Goal: Task Accomplishment & Management: Manage account settings

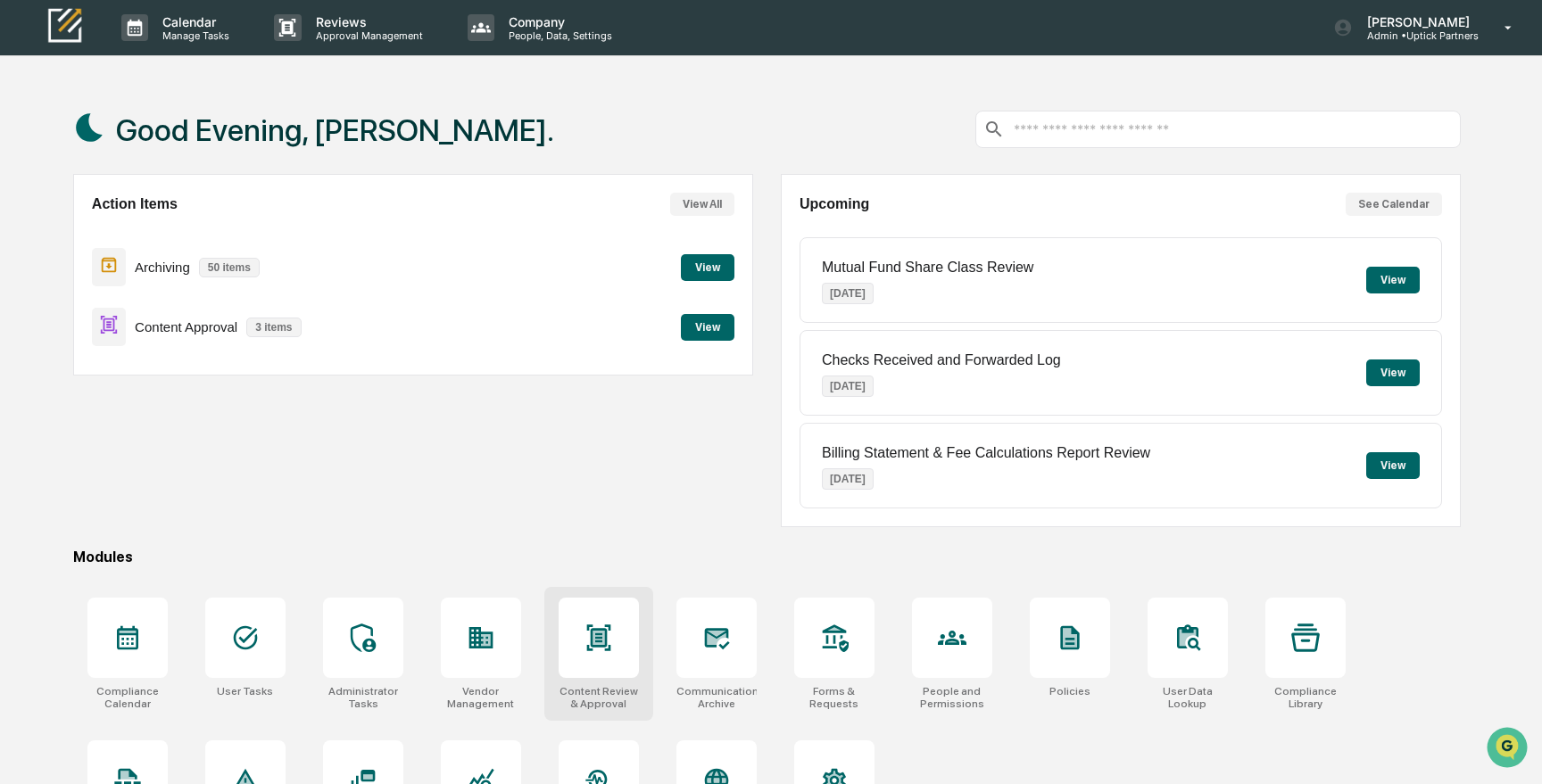
click at [603, 643] on icon at bounding box center [599, 637] width 12 height 14
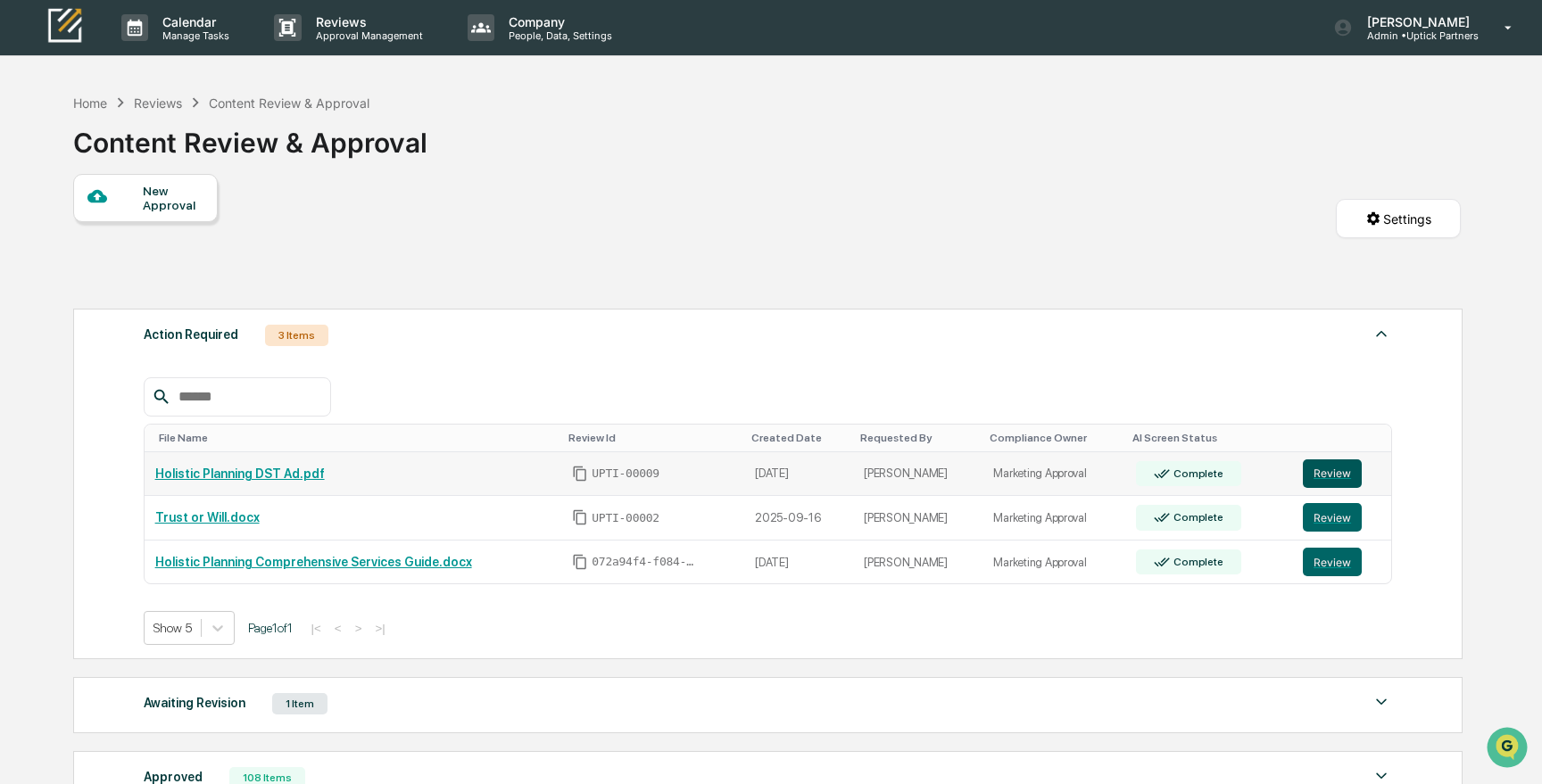
click at [1328, 475] on button "Review" at bounding box center [1331, 473] width 59 height 29
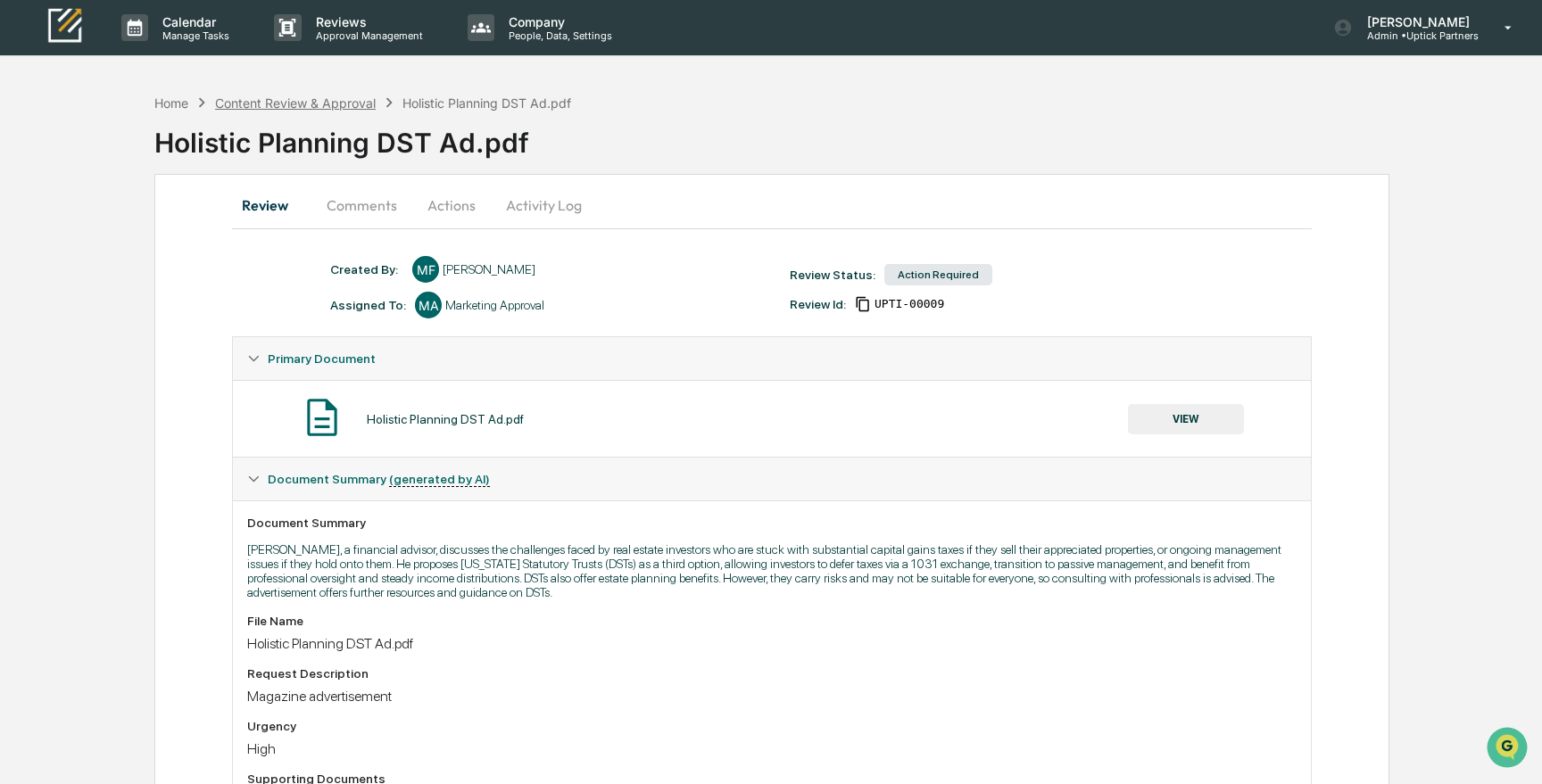
click at [279, 100] on div "Content Review & Approval" at bounding box center [295, 102] width 161 height 15
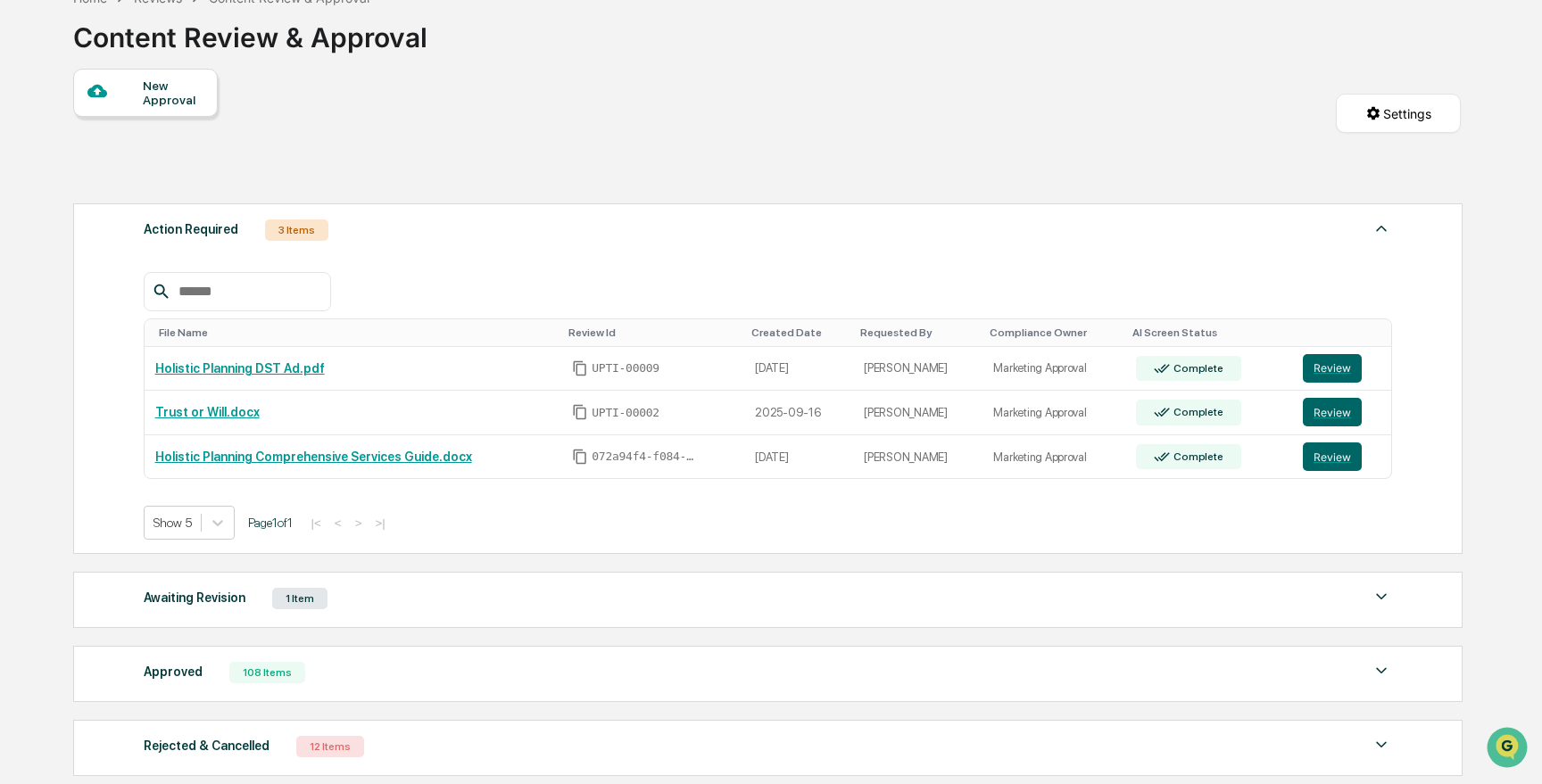
scroll to position [129, 0]
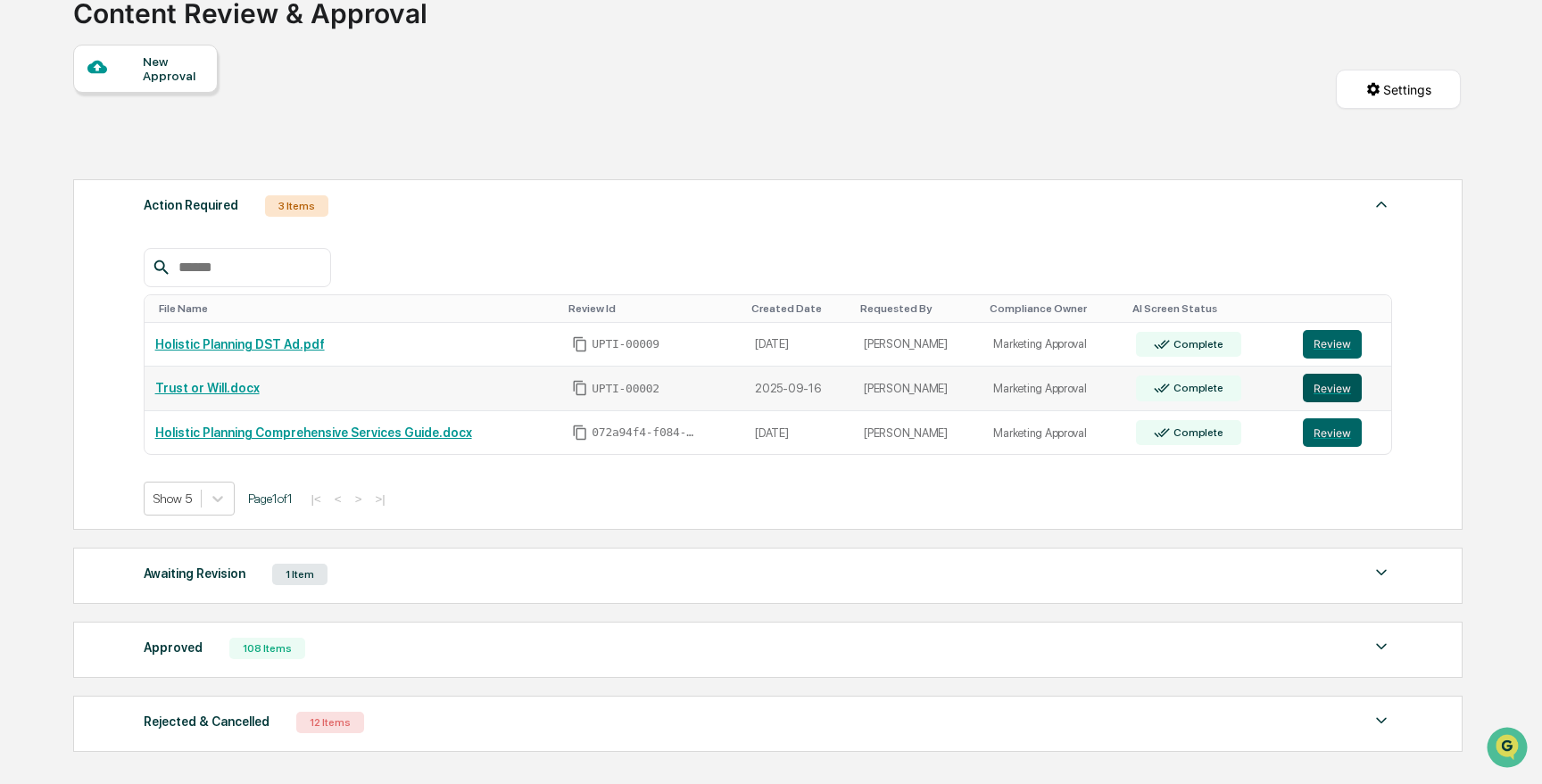
click at [1338, 384] on button "Review" at bounding box center [1331, 388] width 59 height 29
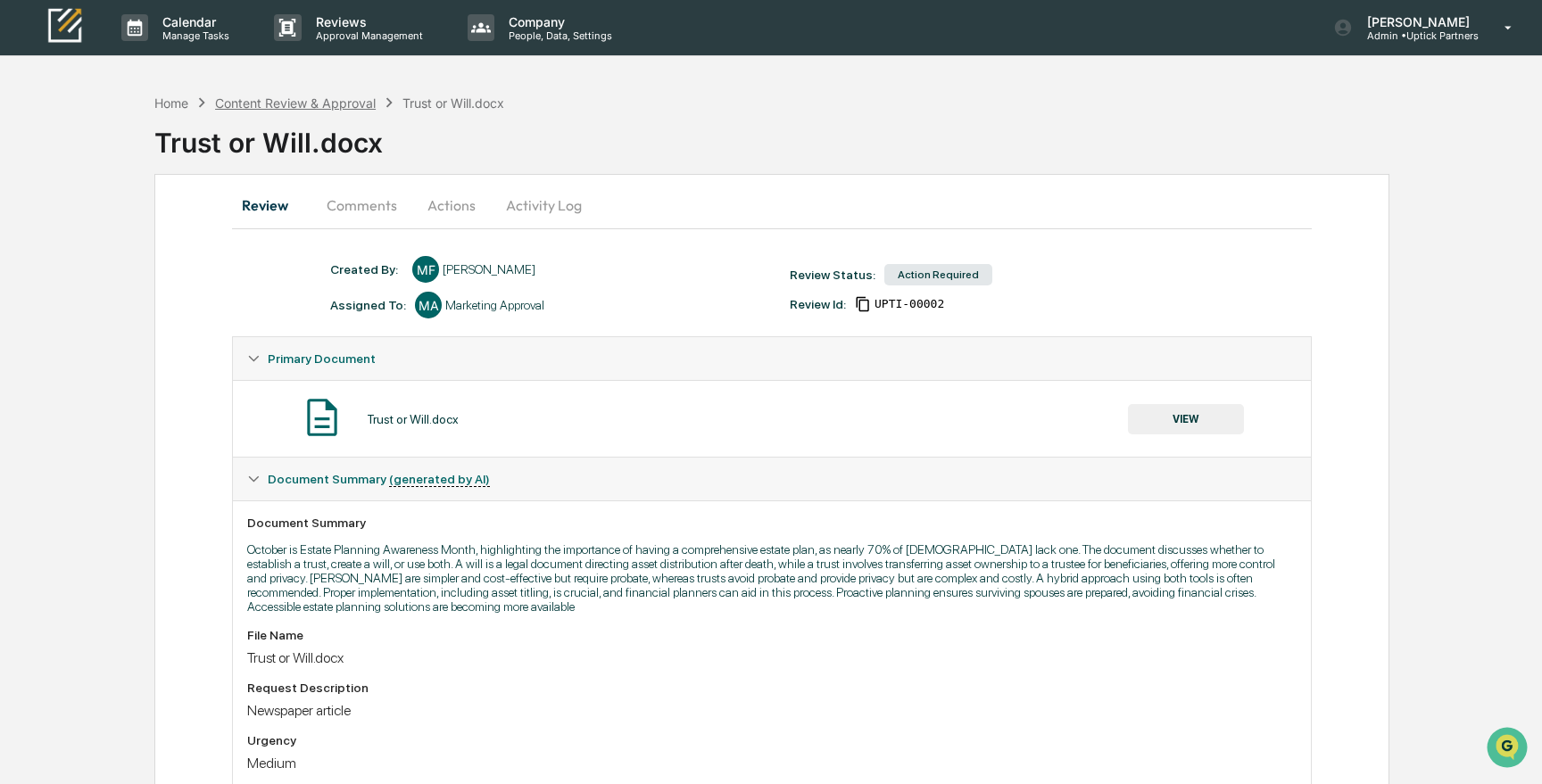
click at [323, 101] on div "Content Review & Approval" at bounding box center [295, 102] width 161 height 15
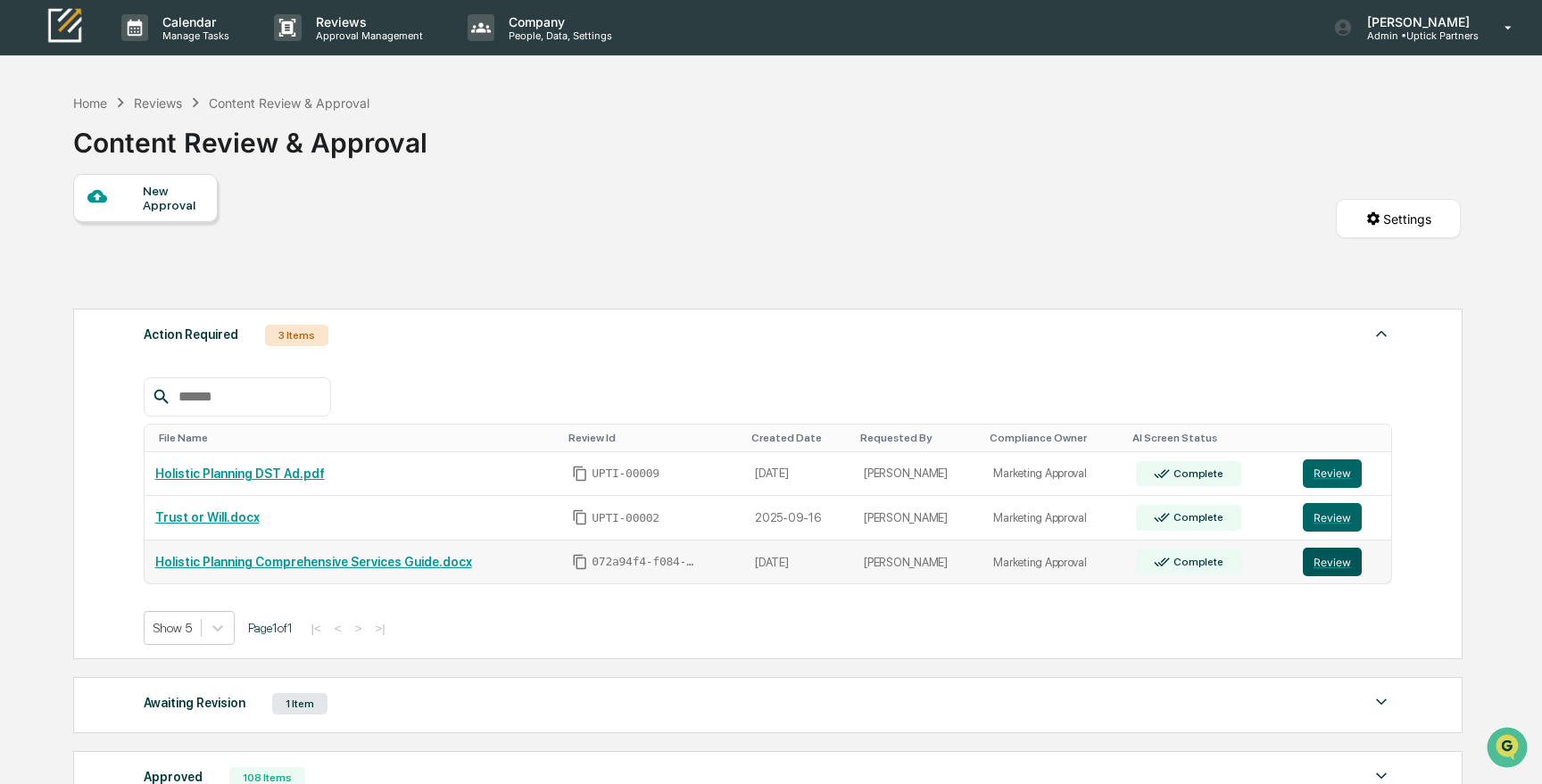
click at [1345, 560] on button "Review" at bounding box center [1331, 561] width 59 height 29
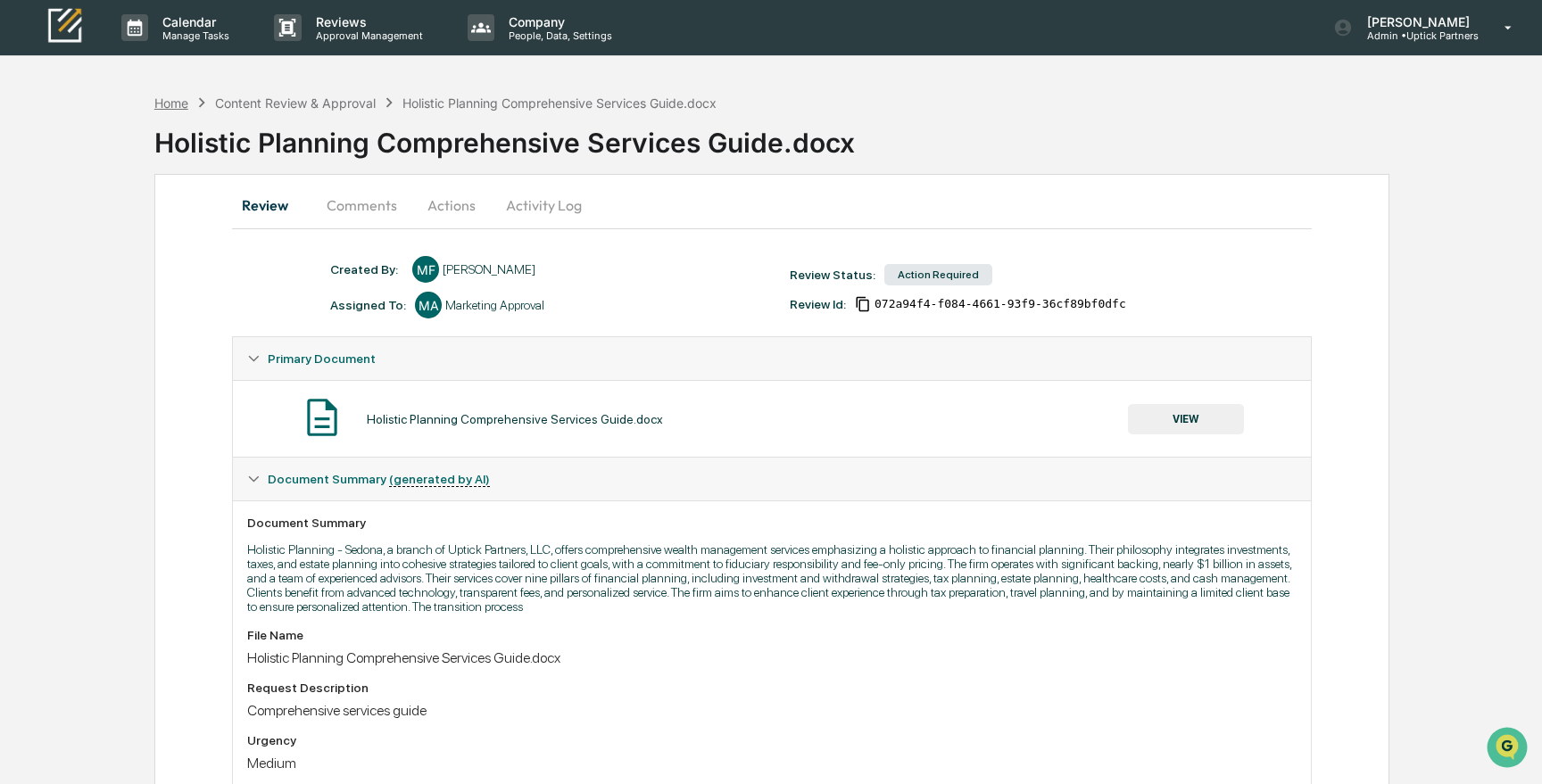
click at [171, 100] on div "Home" at bounding box center [171, 102] width 34 height 15
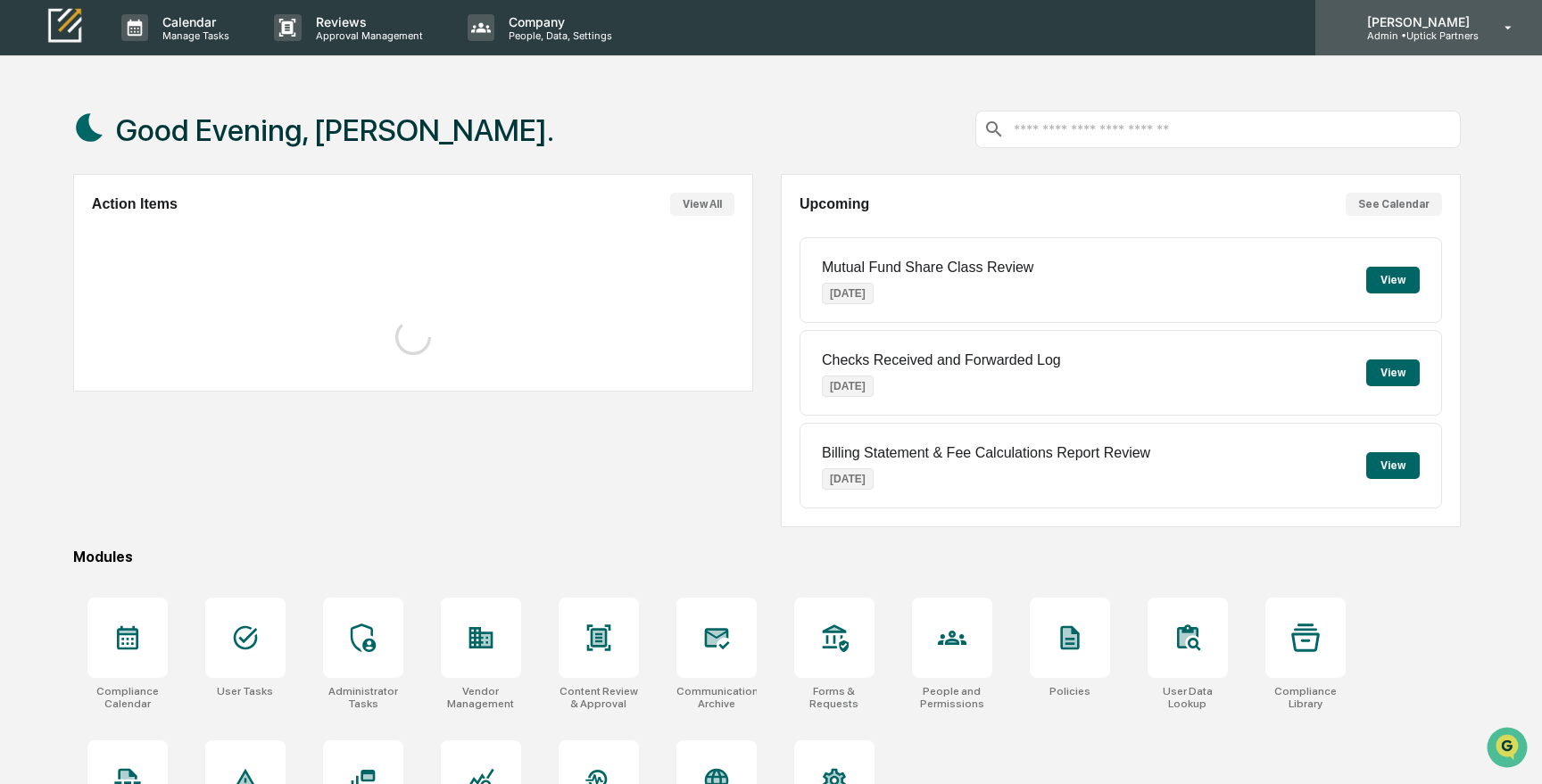
click at [1414, 36] on p "Admin • Uptick Partners" at bounding box center [1416, 36] width 126 height 13
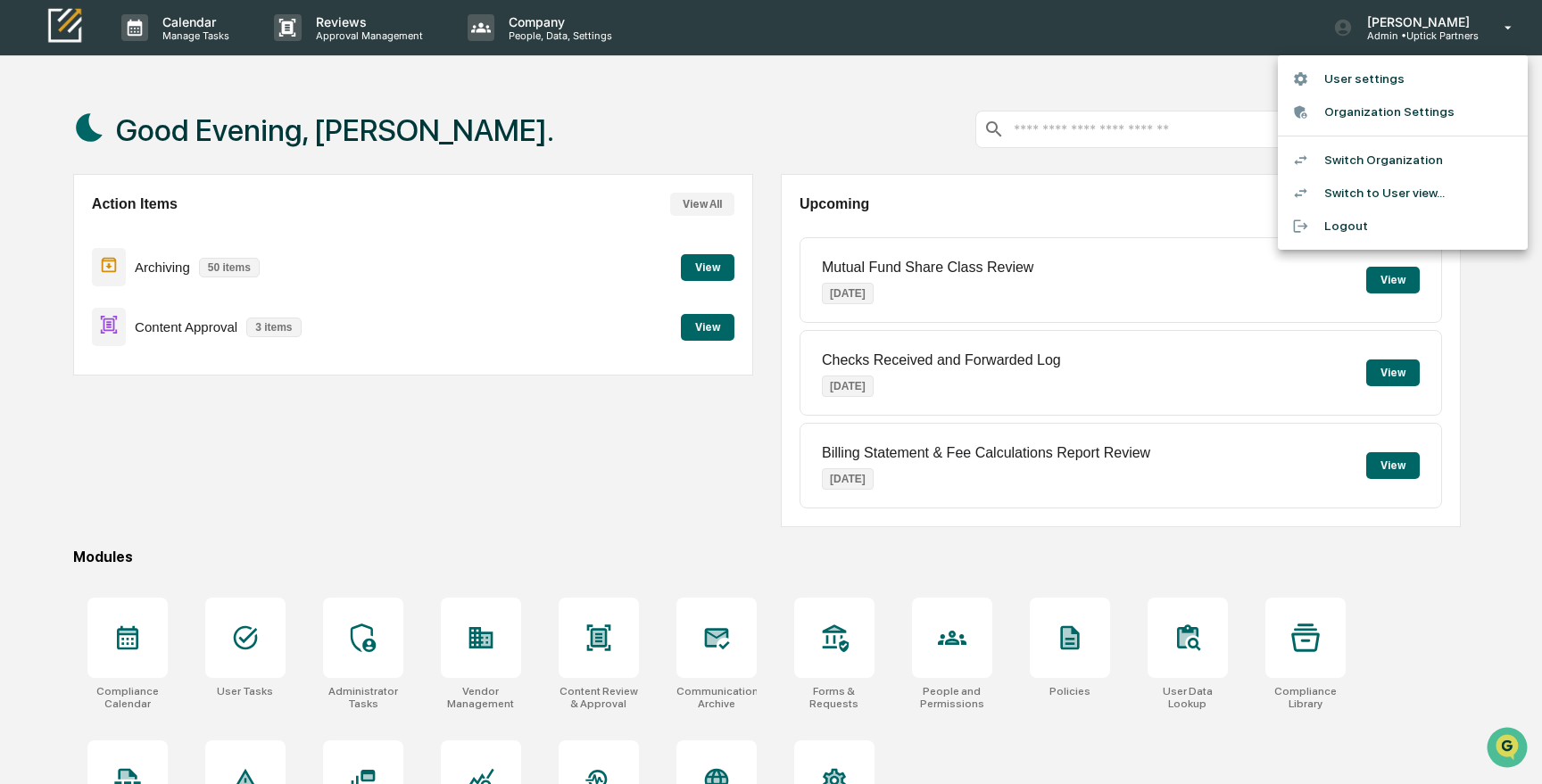
click at [1363, 156] on li "Switch Organization" at bounding box center [1402, 159] width 250 height 33
